Goal: Communication & Community: Answer question/provide support

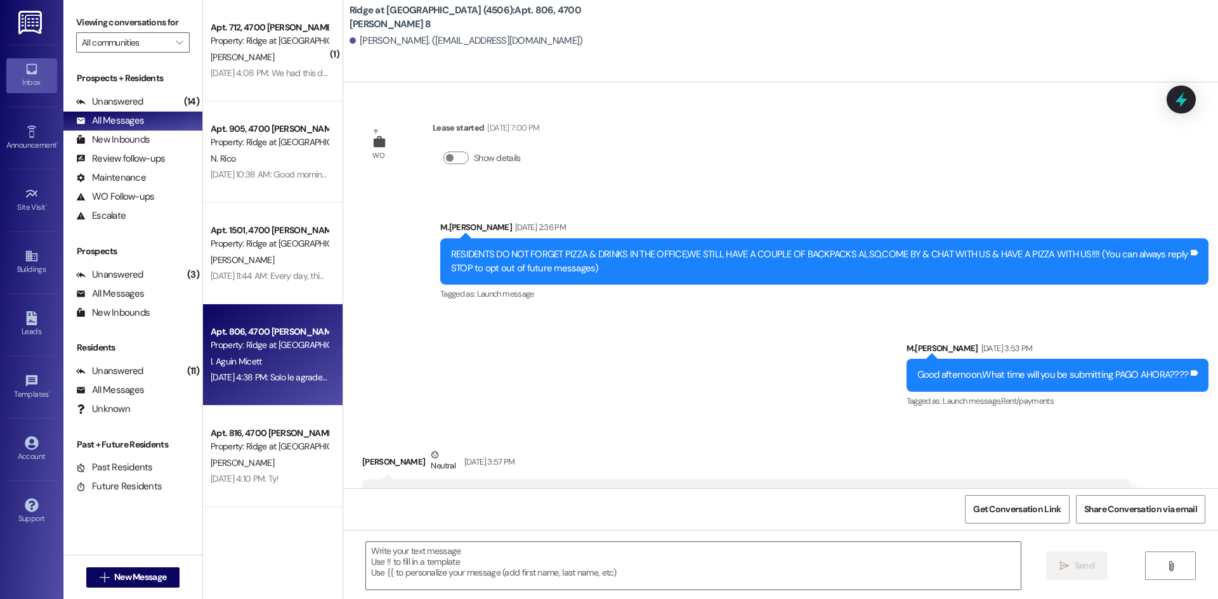
scroll to position [804, 0]
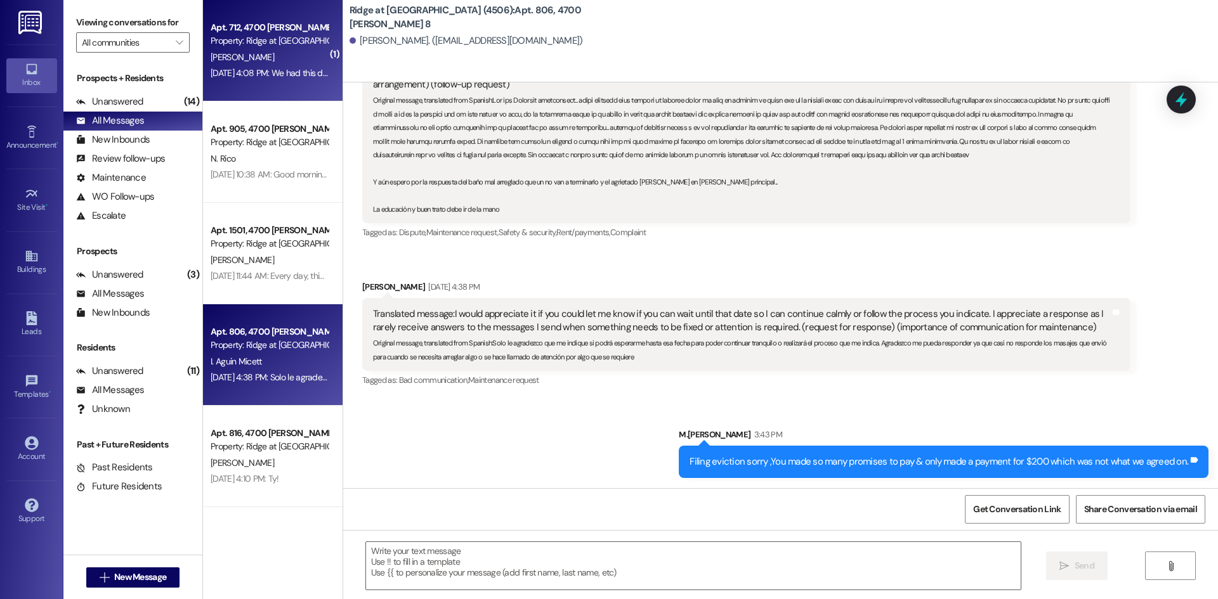
click at [298, 66] on div "Aug 22, 2025 at 4:08 PM: We had this discussion via email Aug 22, 2025 at 4:08 …" at bounding box center [269, 73] width 120 height 16
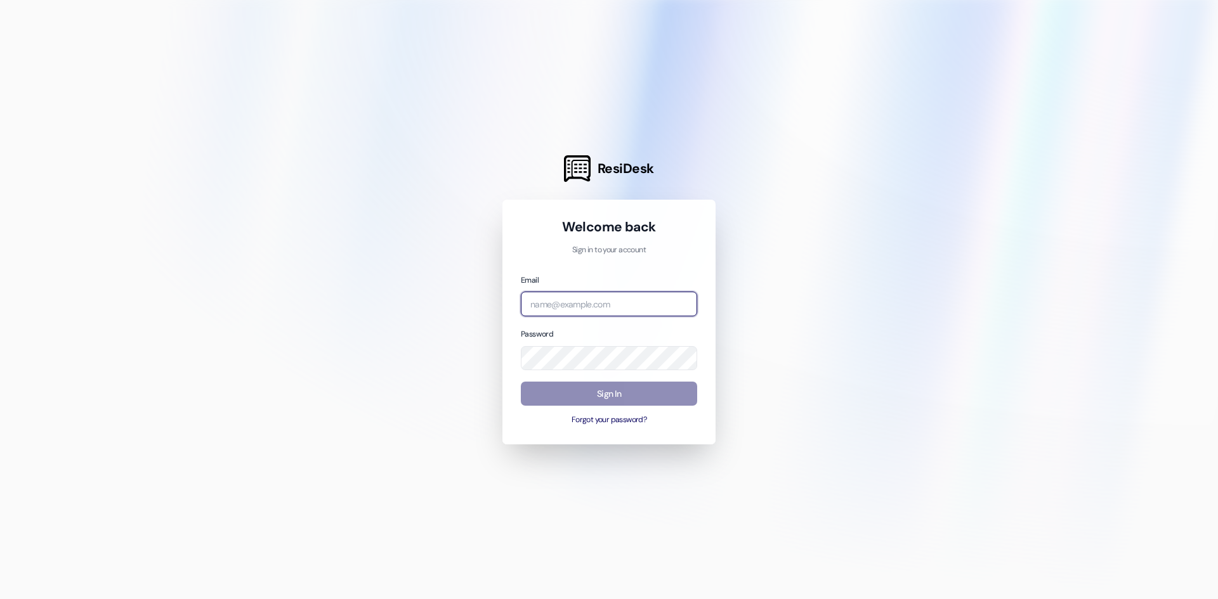
type input "[PERSON_NAME][EMAIL_ADDRESS][PERSON_NAME][DOMAIN_NAME]"
click at [603, 394] on button "Sign In" at bounding box center [609, 394] width 176 height 25
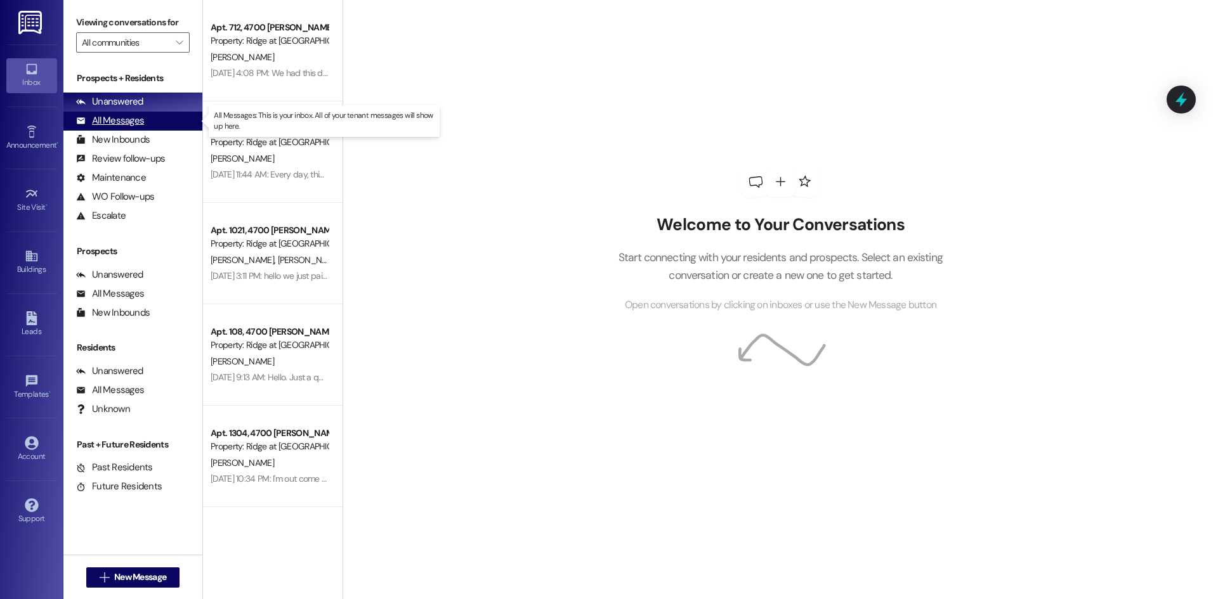
click at [104, 117] on div "All Messages" at bounding box center [110, 120] width 68 height 13
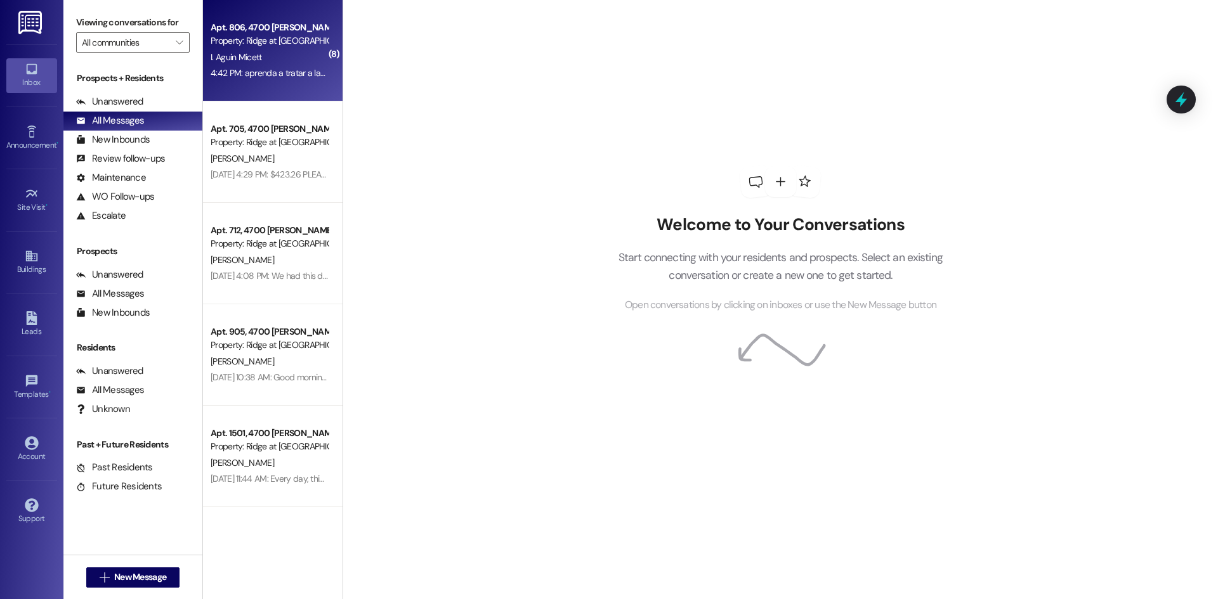
click at [266, 51] on div "I. Aguin Micett" at bounding box center [269, 57] width 120 height 16
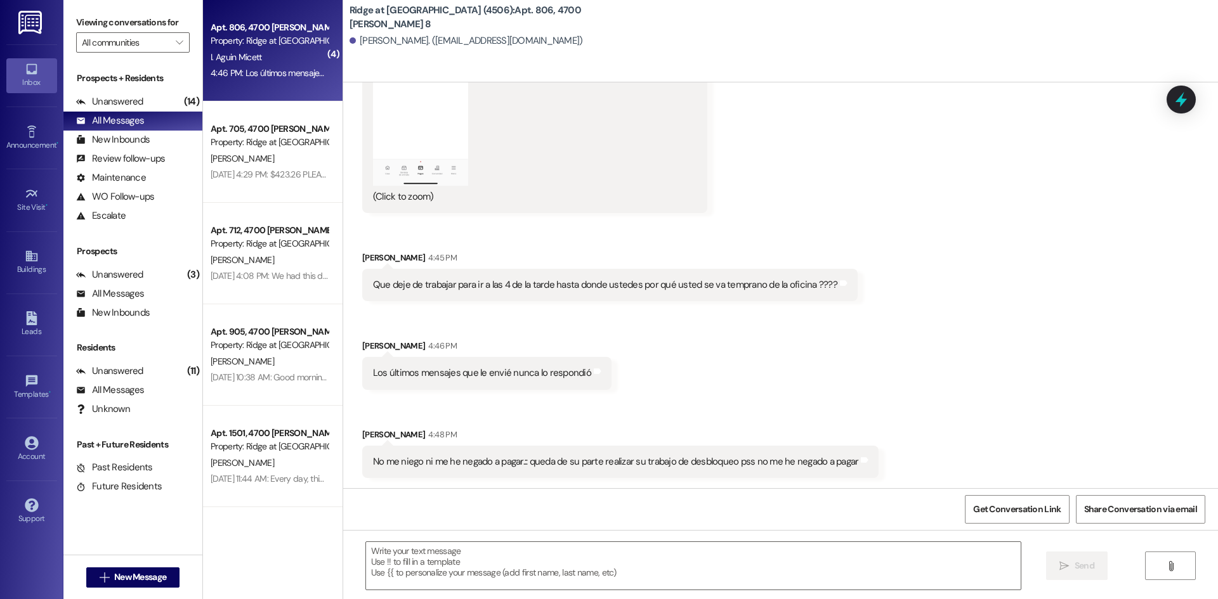
scroll to position [2615, 0]
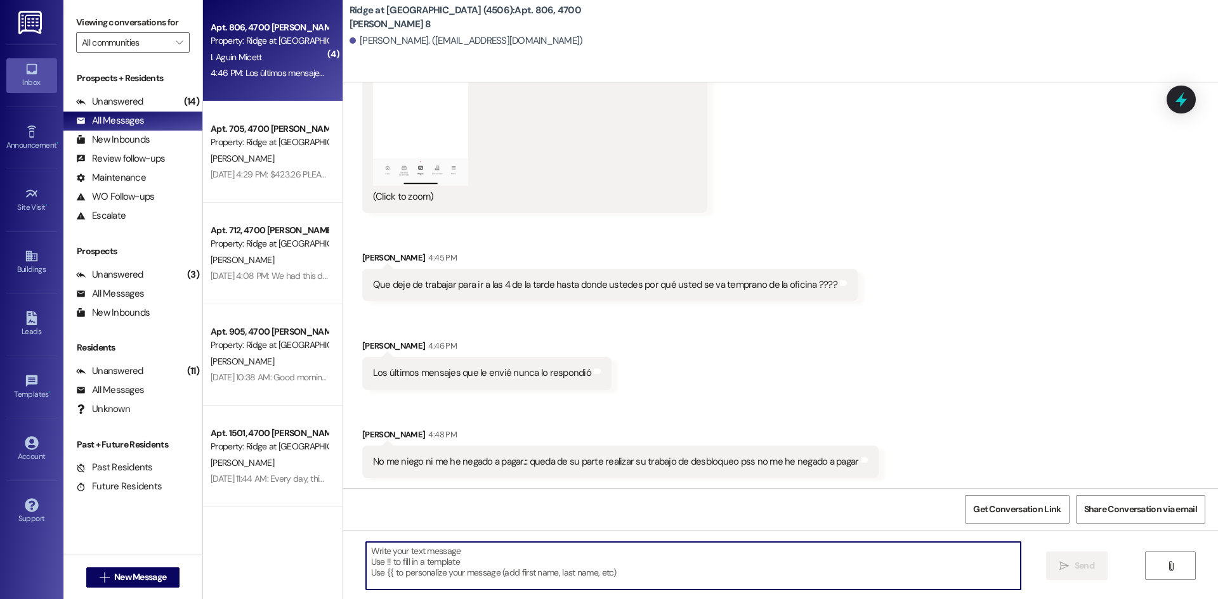
click at [406, 551] on textarea at bounding box center [693, 566] width 655 height 48
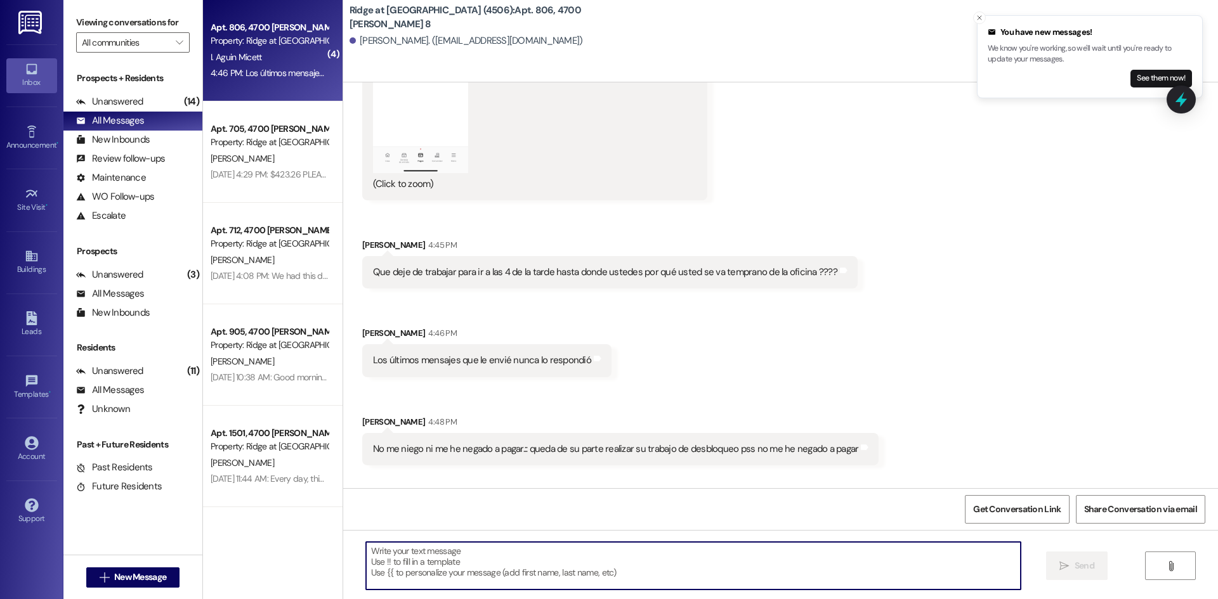
scroll to position [2954, 0]
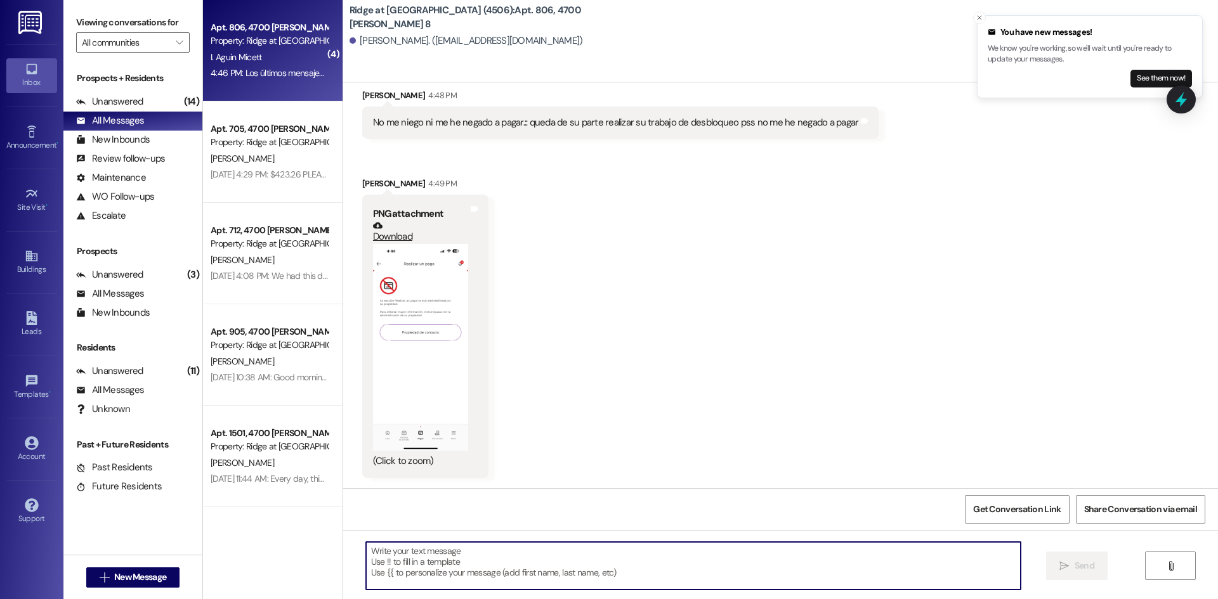
click at [435, 559] on textarea at bounding box center [693, 566] width 655 height 48
type textarea "ARE YOU paying full balance?"
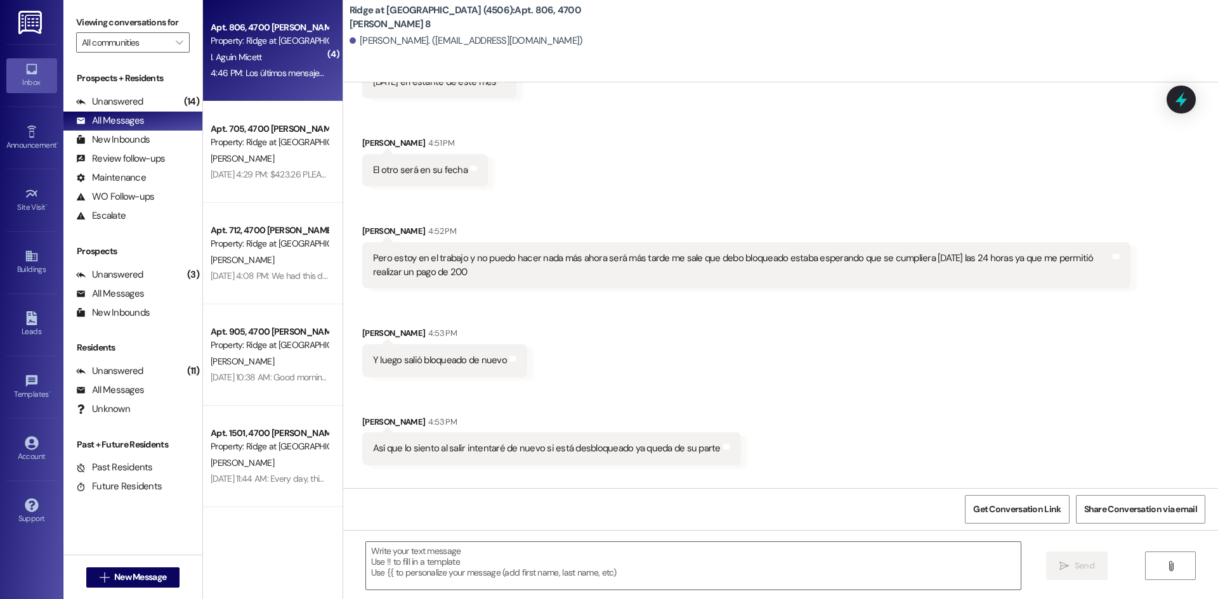
scroll to position [4278, 0]
